Goal: Task Accomplishment & Management: Use online tool/utility

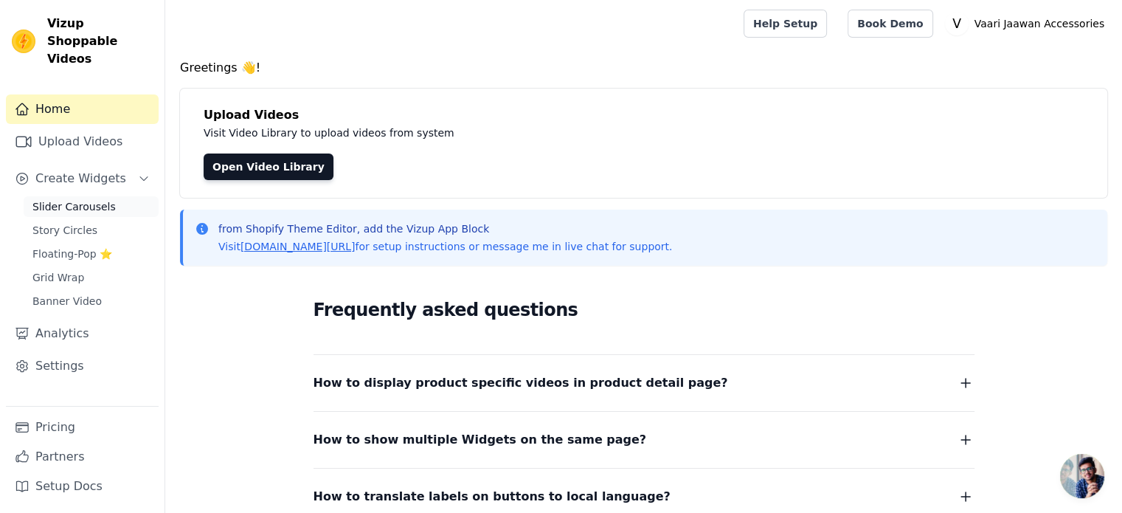
click at [85, 199] on span "Slider Carousels" at bounding box center [73, 206] width 83 height 15
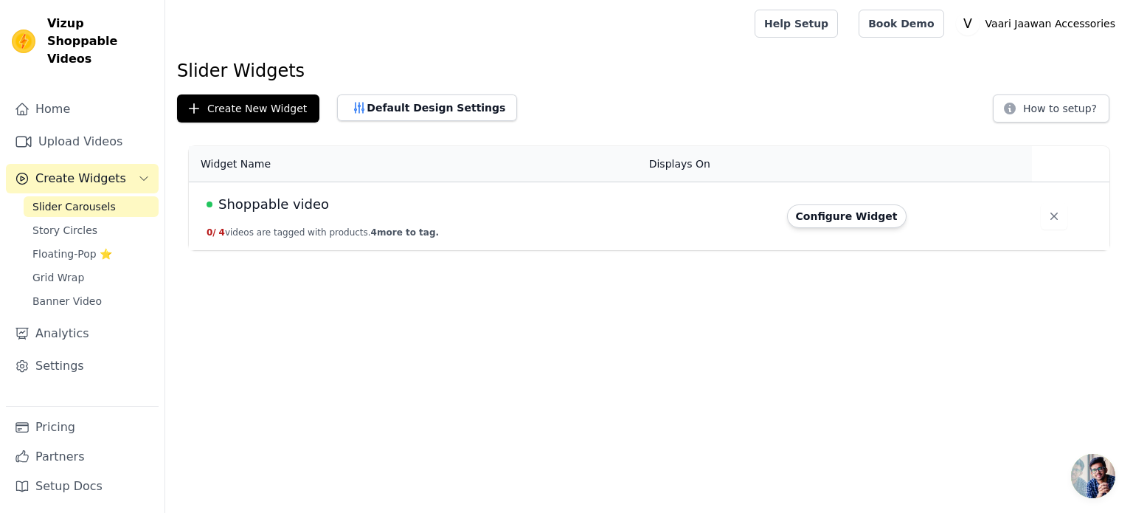
click at [288, 200] on span "Shoppable video" at bounding box center [273, 204] width 111 height 21
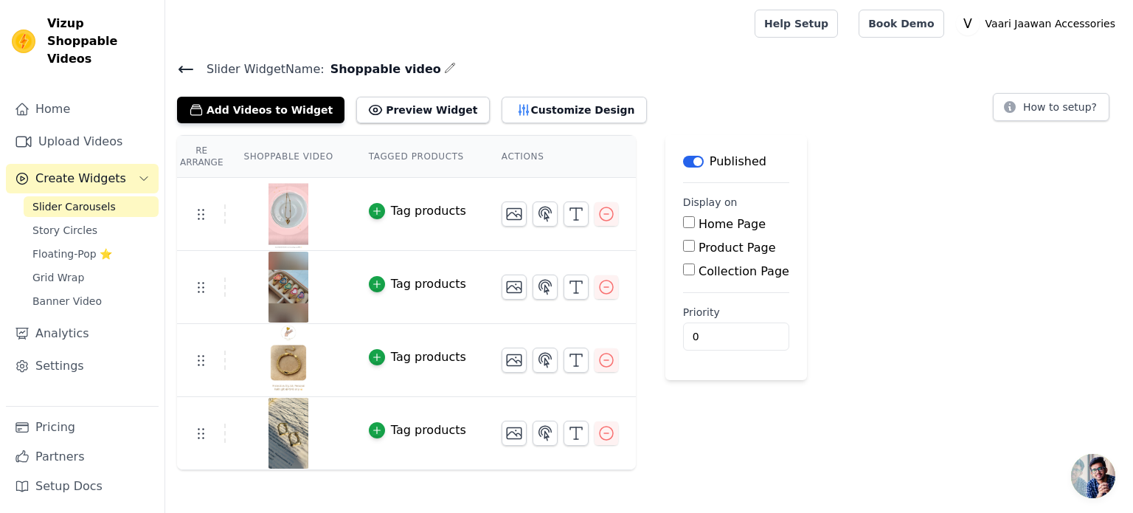
click at [683, 224] on input "Home Page" at bounding box center [689, 222] width 12 height 12
checkbox input "true"
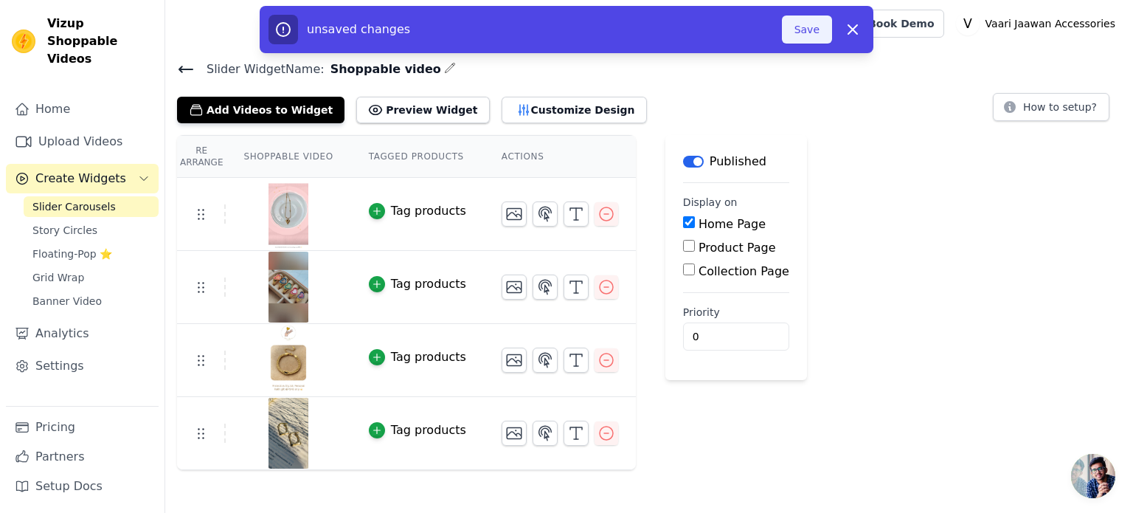
click at [803, 35] on button "Save" at bounding box center [807, 29] width 50 height 28
